Goal: Transaction & Acquisition: Download file/media

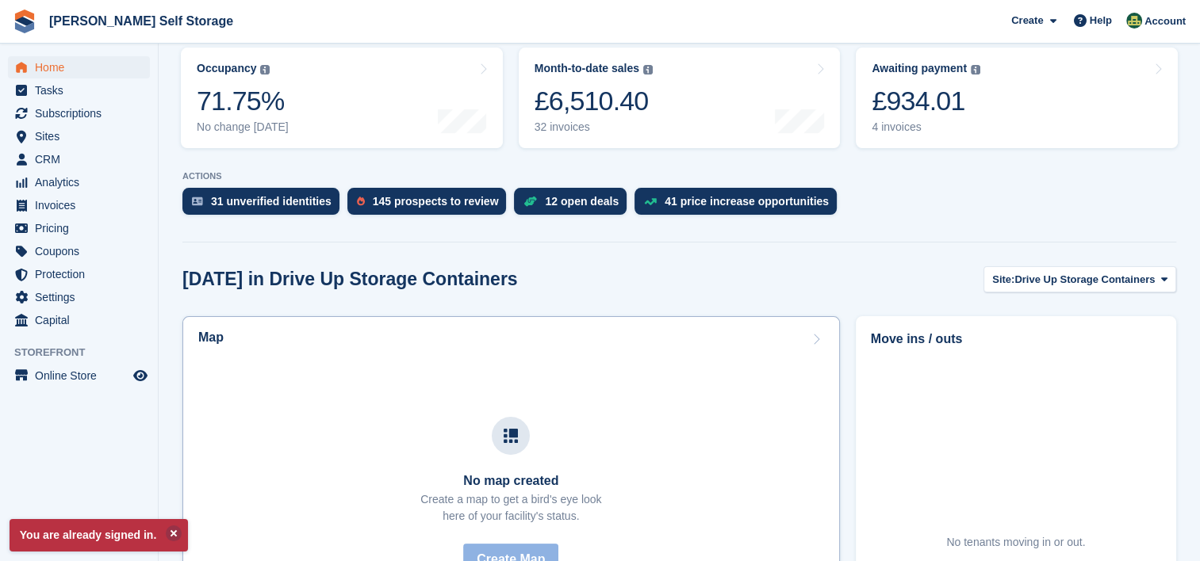
scroll to position [238, 0]
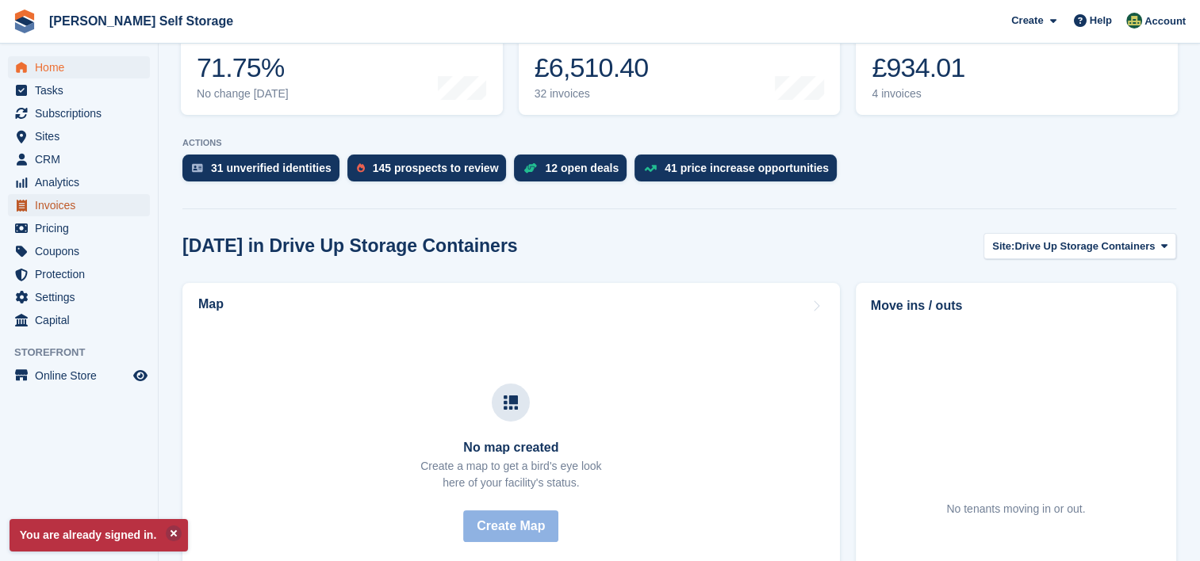
click at [48, 201] on span "Invoices" at bounding box center [82, 205] width 95 height 22
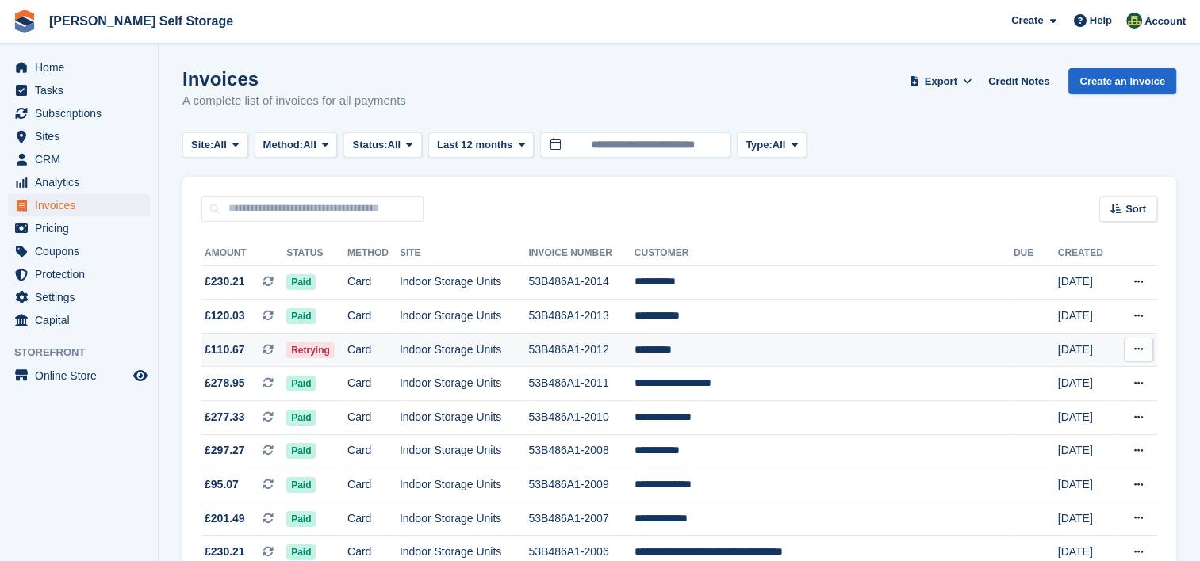
click at [1142, 353] on icon at bounding box center [1138, 349] width 9 height 10
click at [1060, 377] on p "Download PDF" at bounding box center [1077, 380] width 138 height 21
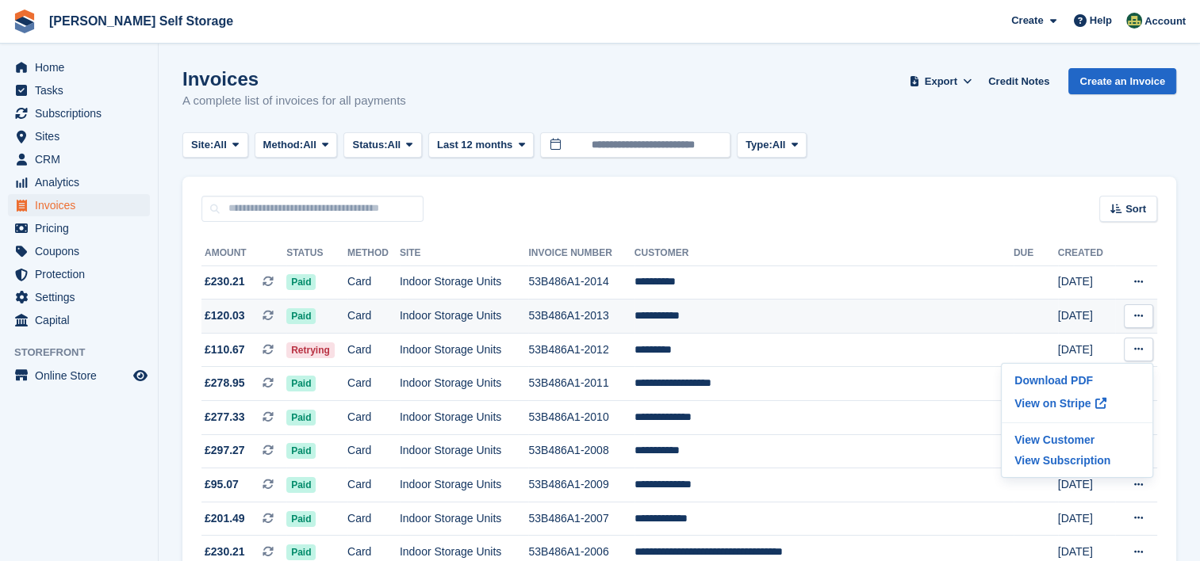
click at [1136, 320] on icon at bounding box center [1138, 316] width 9 height 10
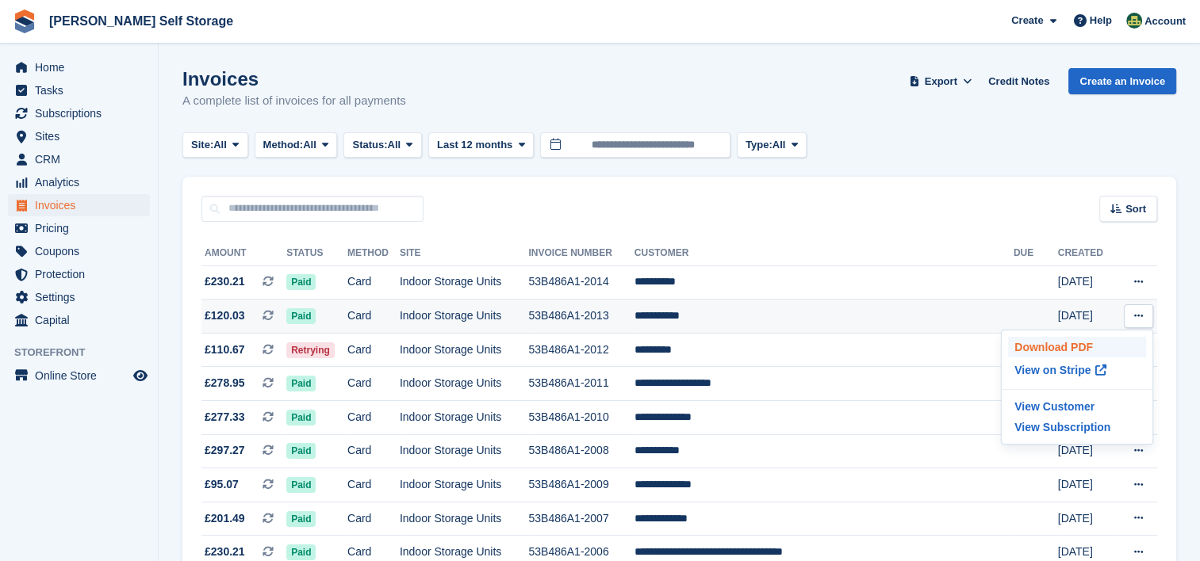
click at [1086, 348] on p "Download PDF" at bounding box center [1077, 347] width 138 height 21
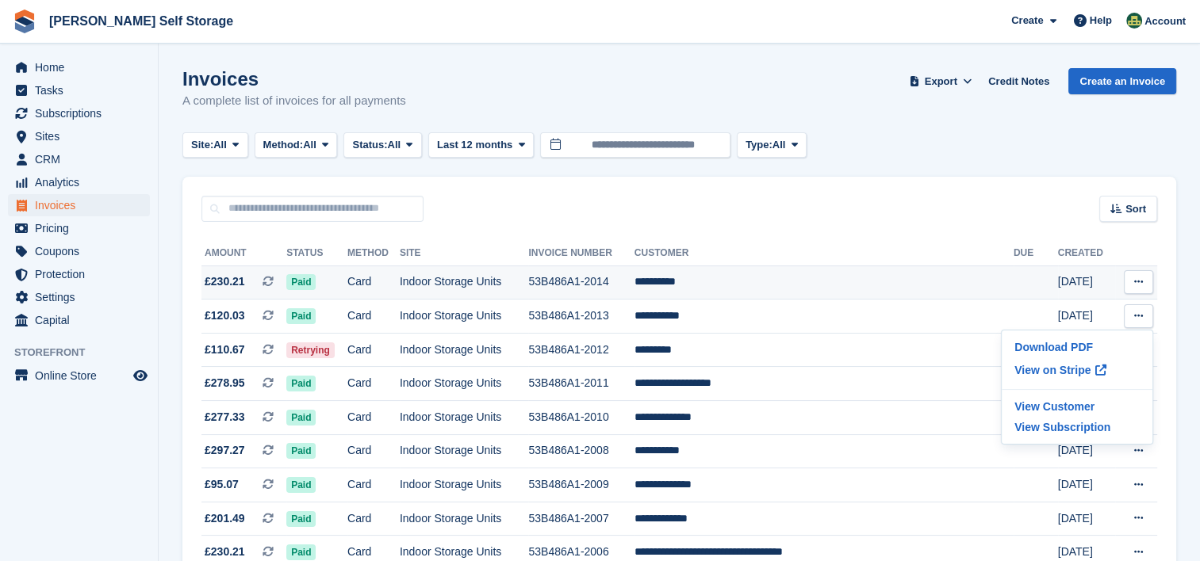
click at [1142, 278] on icon at bounding box center [1138, 282] width 9 height 10
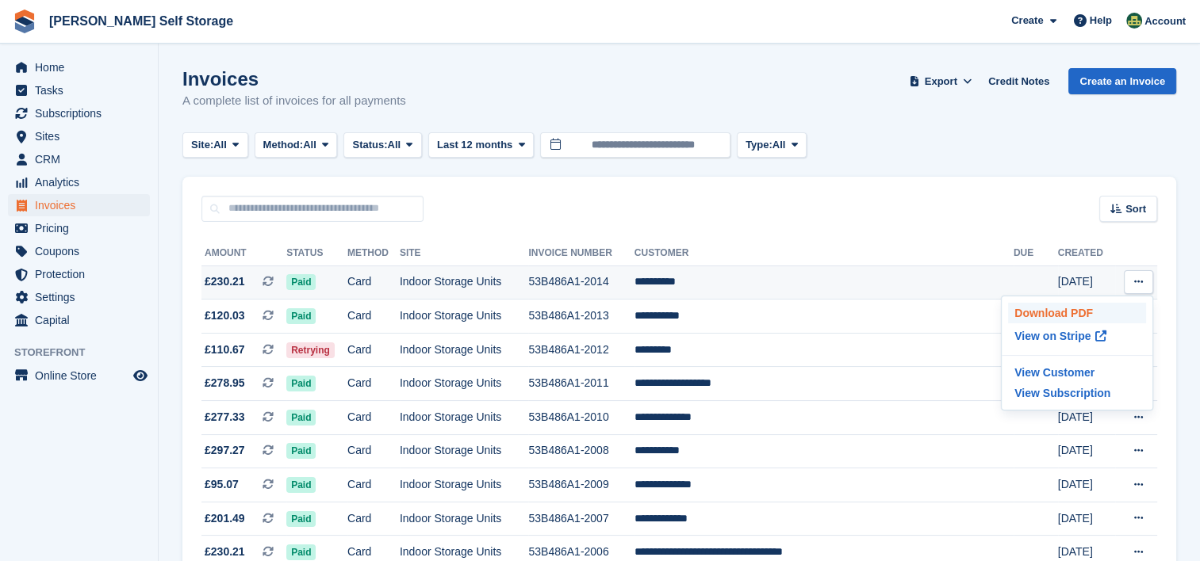
click at [1055, 316] on p "Download PDF" at bounding box center [1077, 313] width 138 height 21
